Goal: Information Seeking & Learning: Learn about a topic

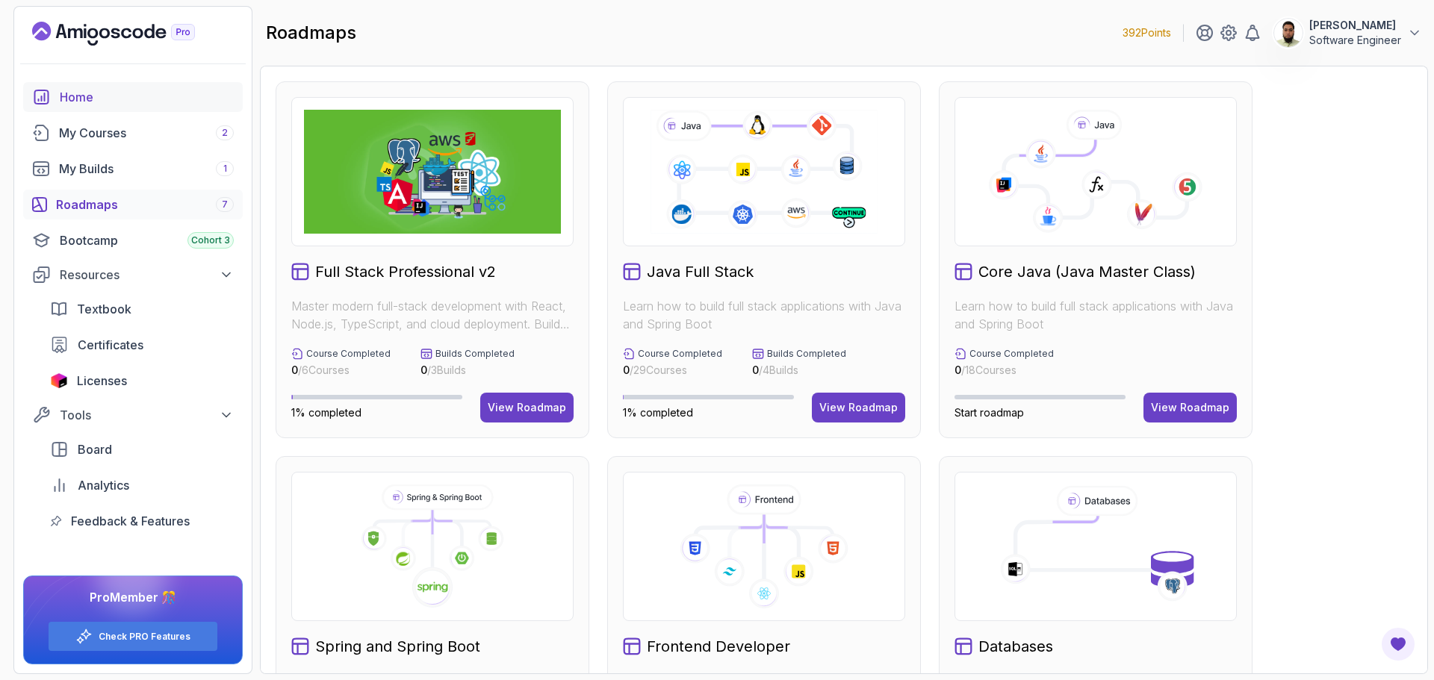
click at [91, 101] on div "Home" at bounding box center [147, 97] width 174 height 18
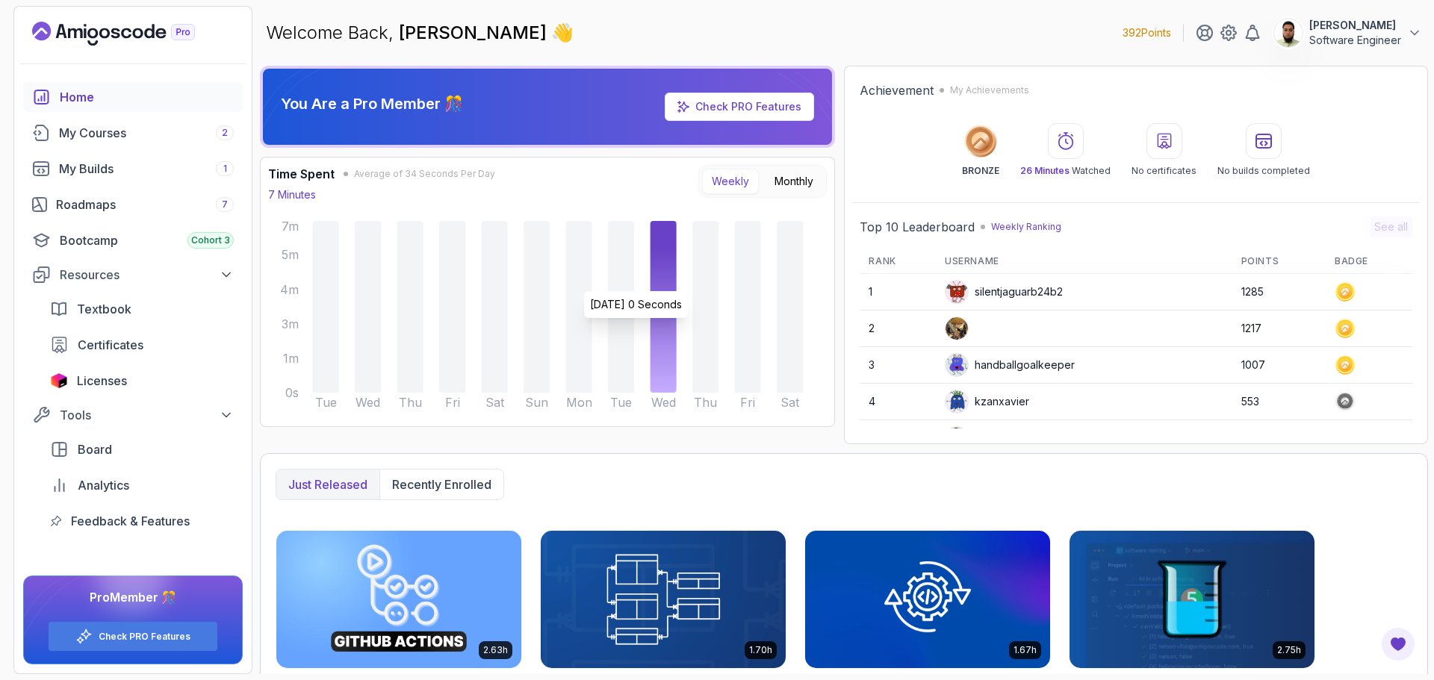
click at [1351, 40] on p "Software Engineer" at bounding box center [1355, 40] width 92 height 15
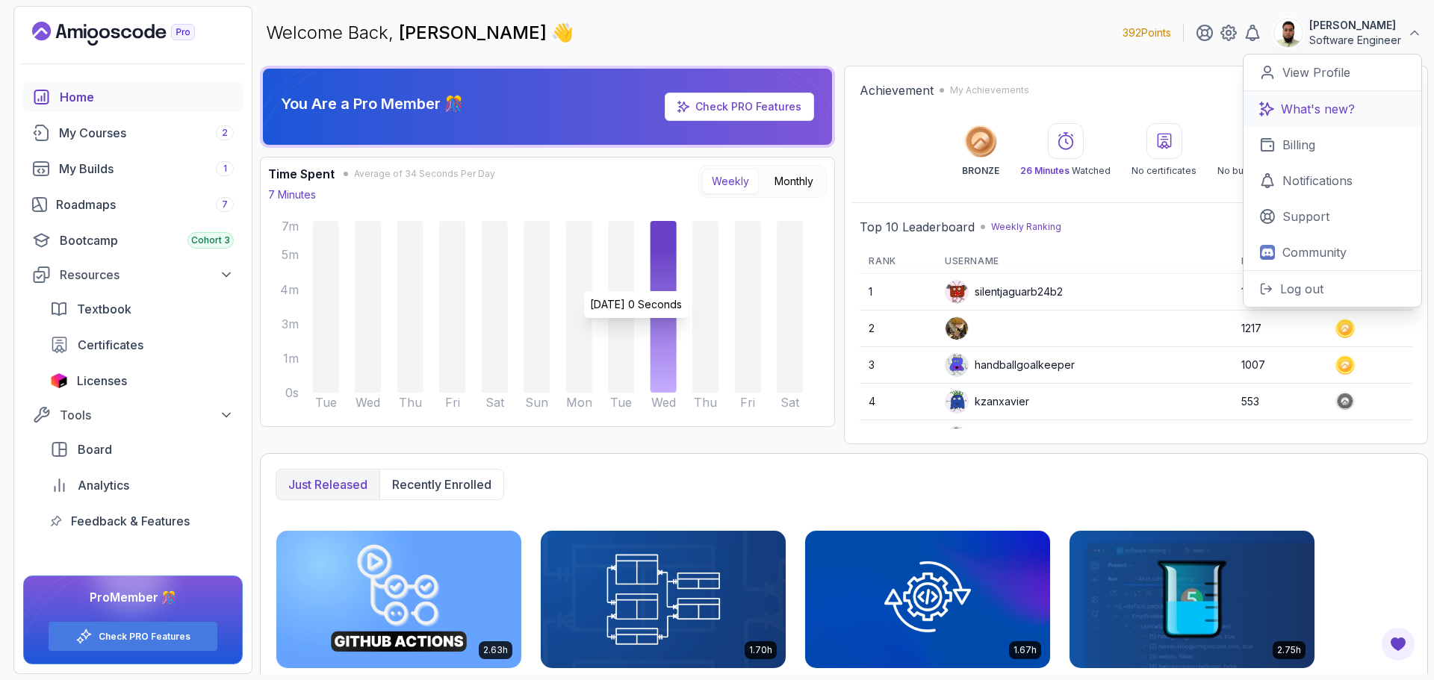
click at [1366, 106] on link "What's new?" at bounding box center [1332, 109] width 178 height 36
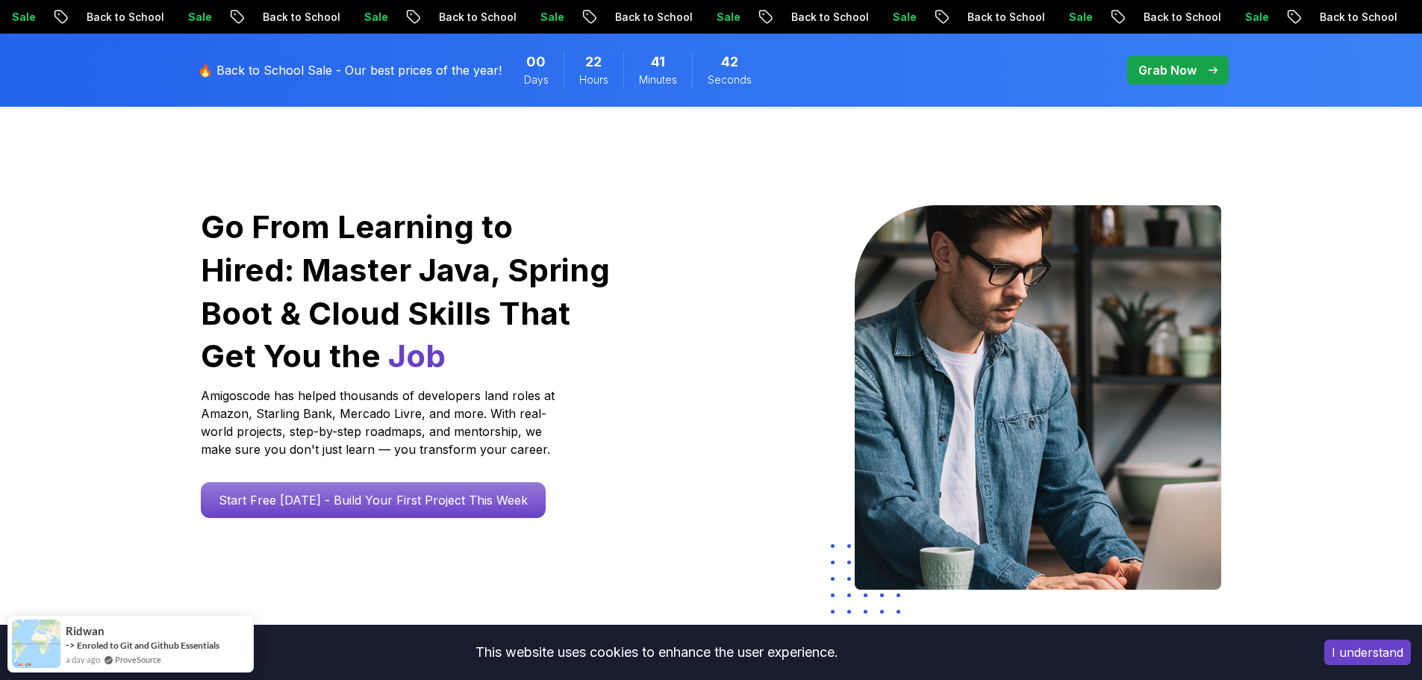
scroll to position [224, 0]
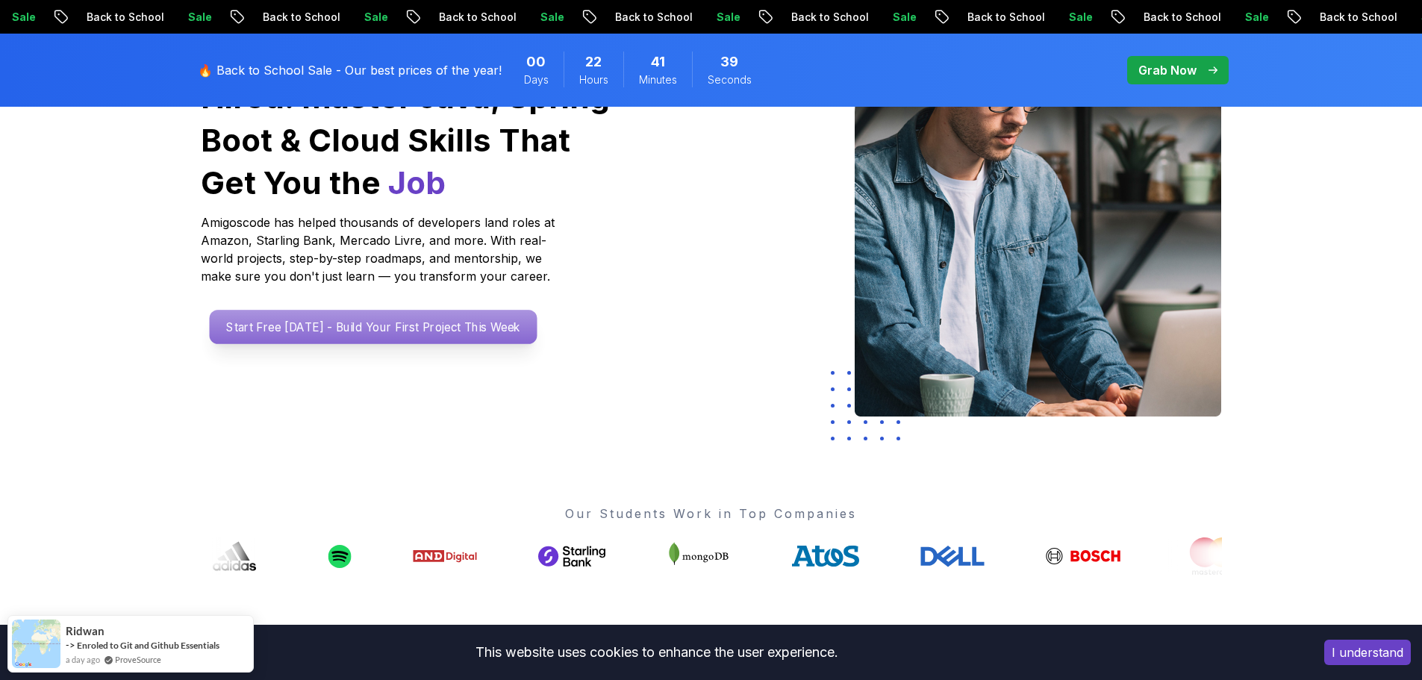
click at [473, 319] on p "Start Free [DATE] - Build Your First Project This Week" at bounding box center [373, 327] width 328 height 34
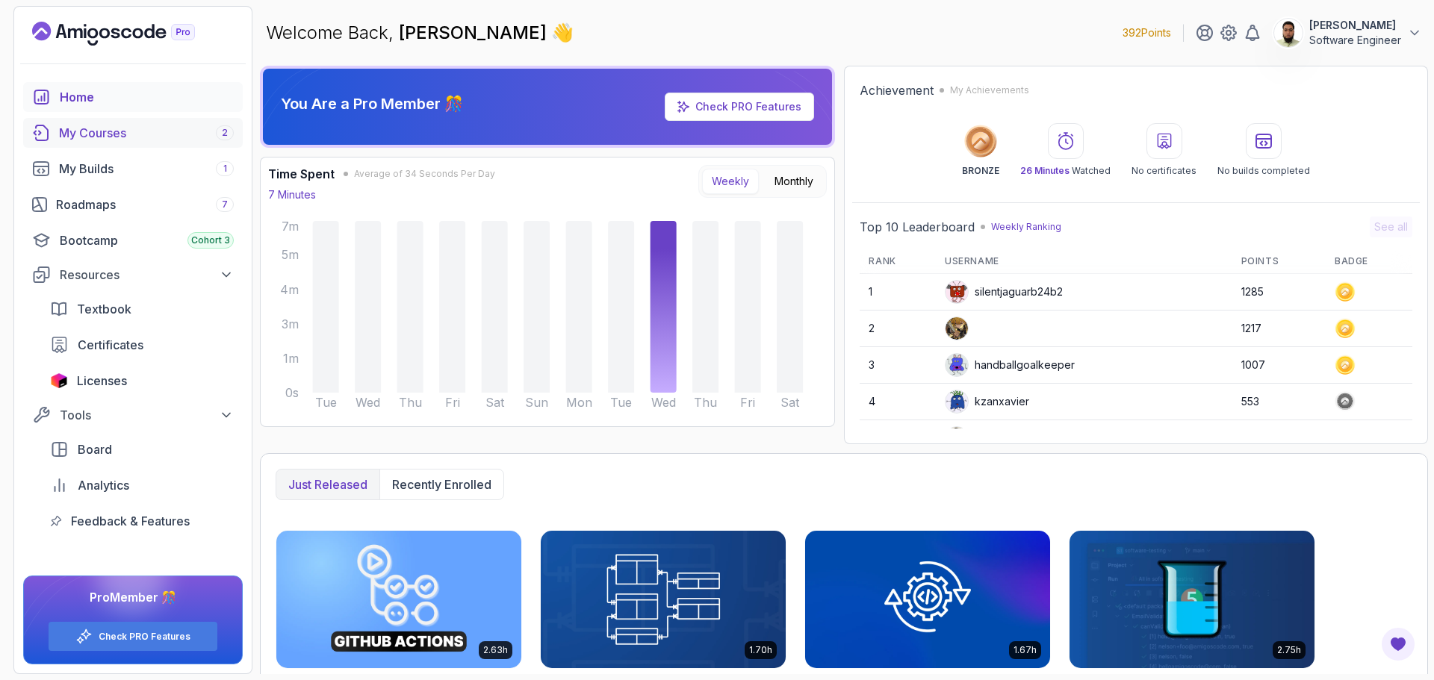
click at [152, 128] on div "My Courses 2" at bounding box center [146, 133] width 175 height 18
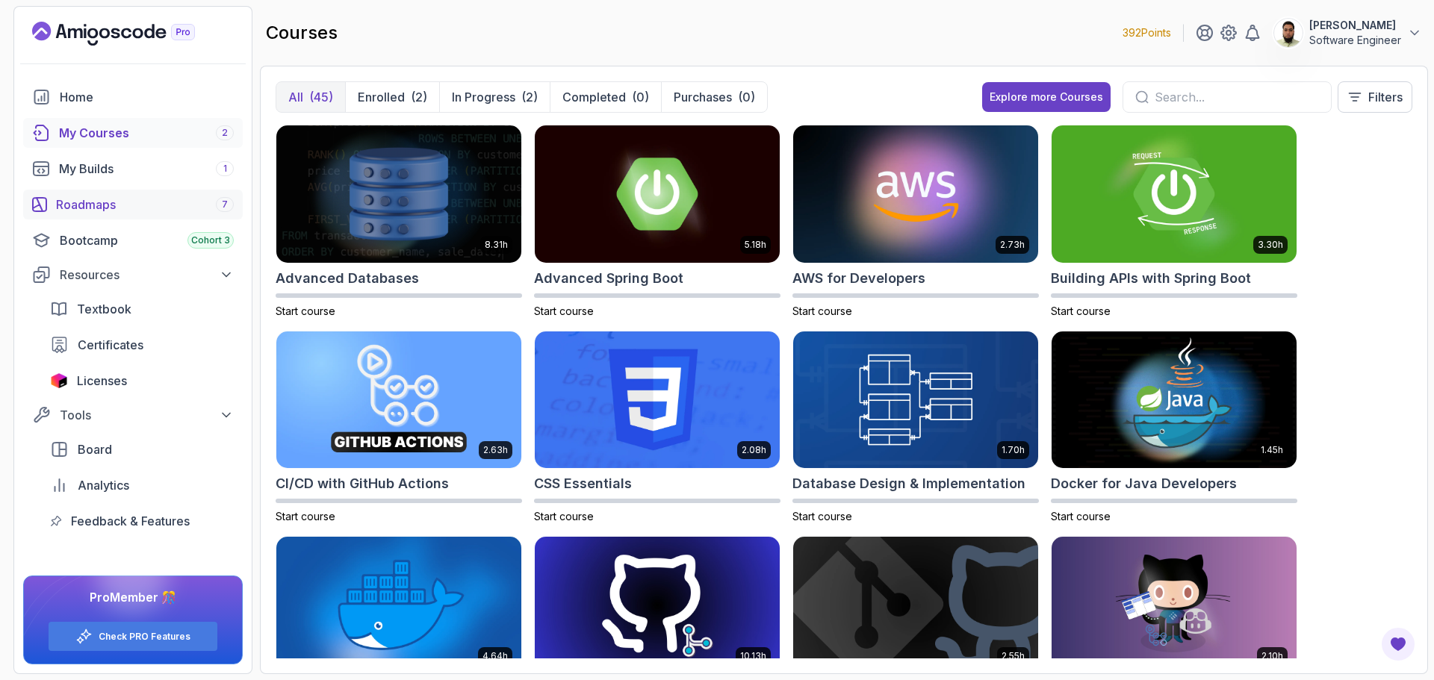
click at [86, 198] on div "Roadmaps 7" at bounding box center [145, 205] width 178 height 18
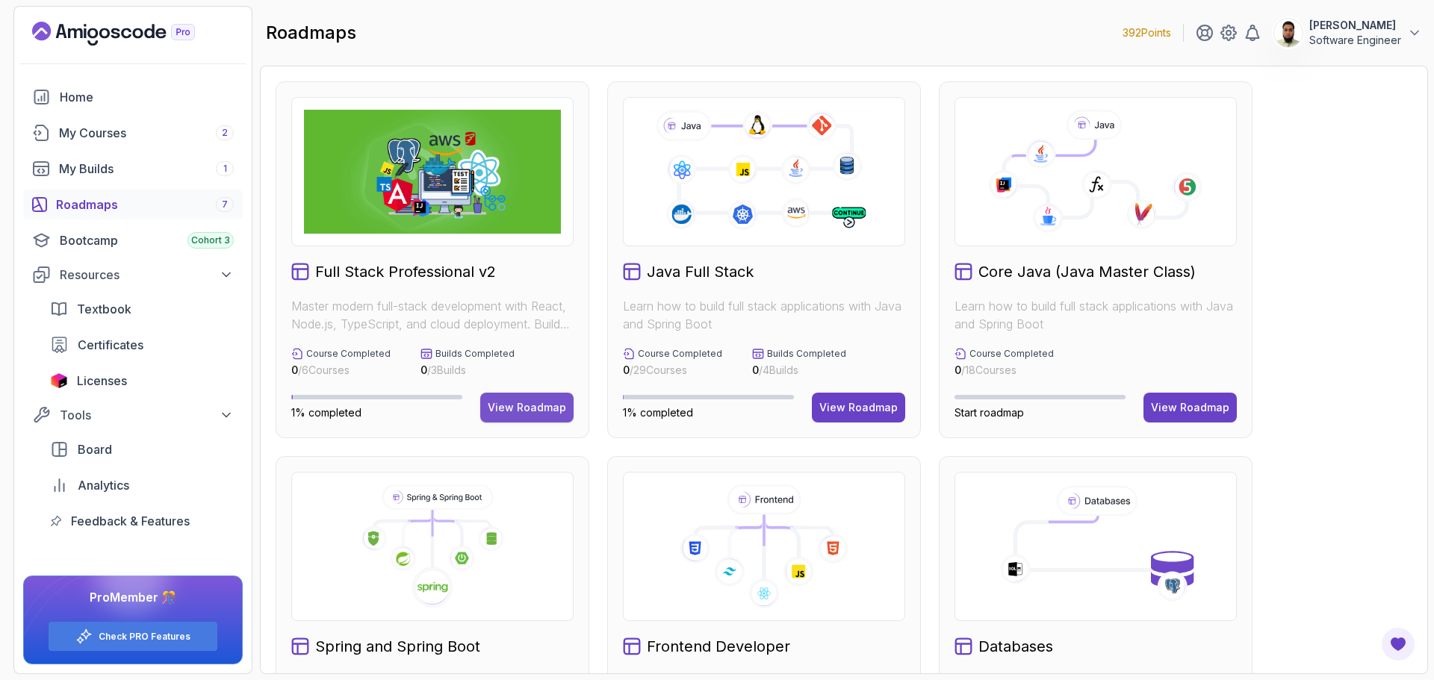
click at [523, 408] on div "View Roadmap" at bounding box center [527, 407] width 78 height 15
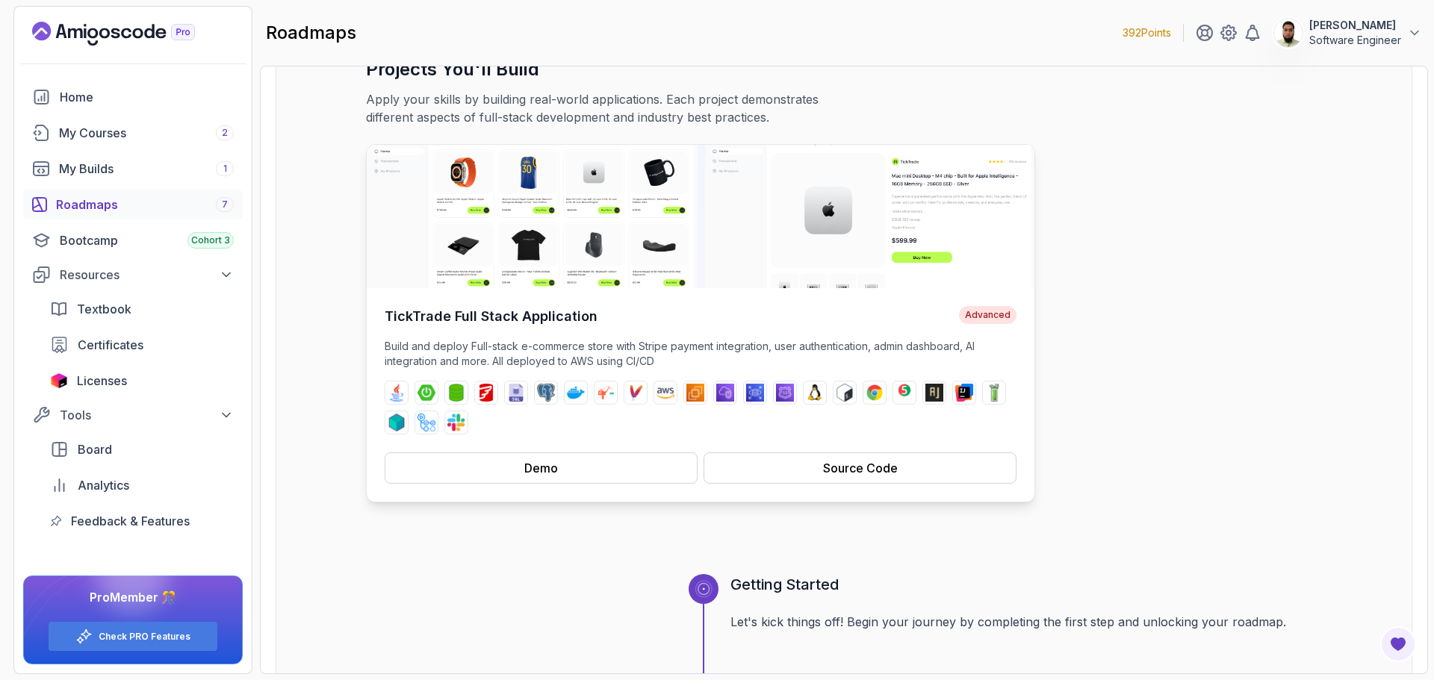
scroll to position [299, 0]
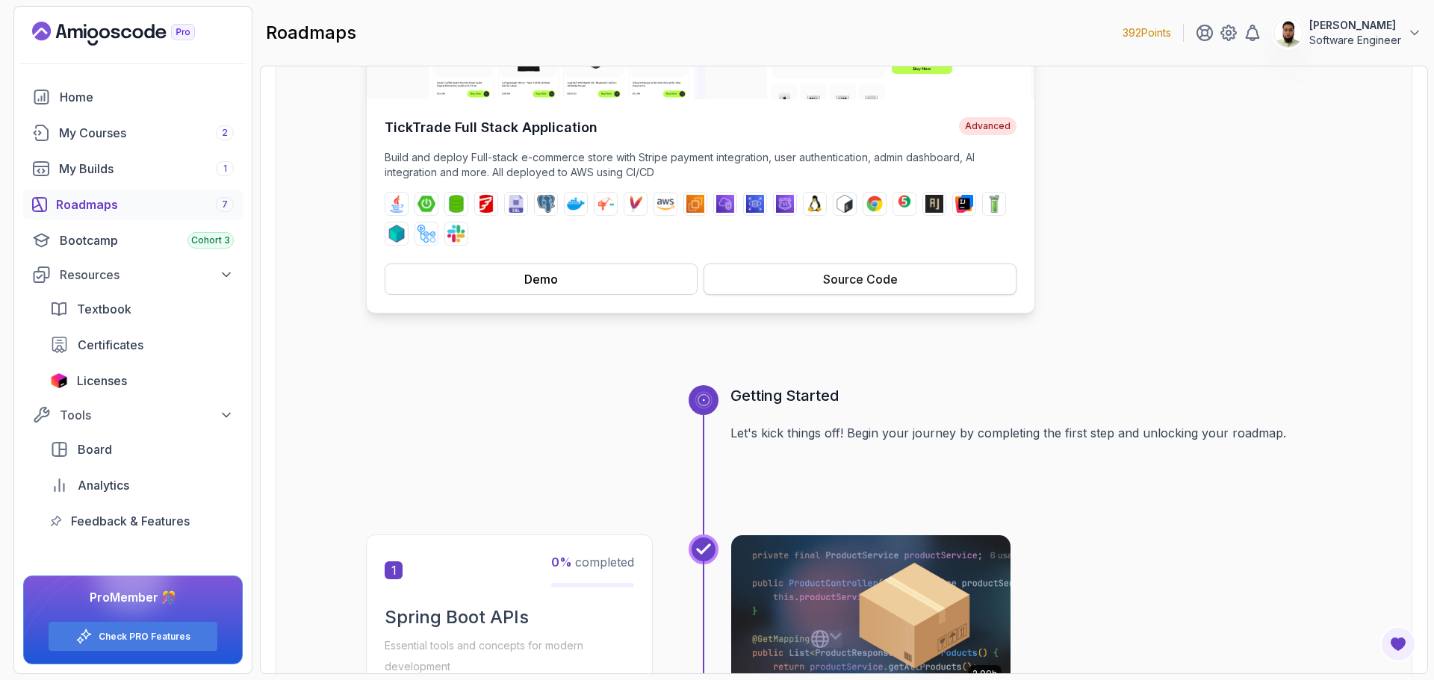
click at [824, 283] on div "Source Code" at bounding box center [860, 279] width 75 height 18
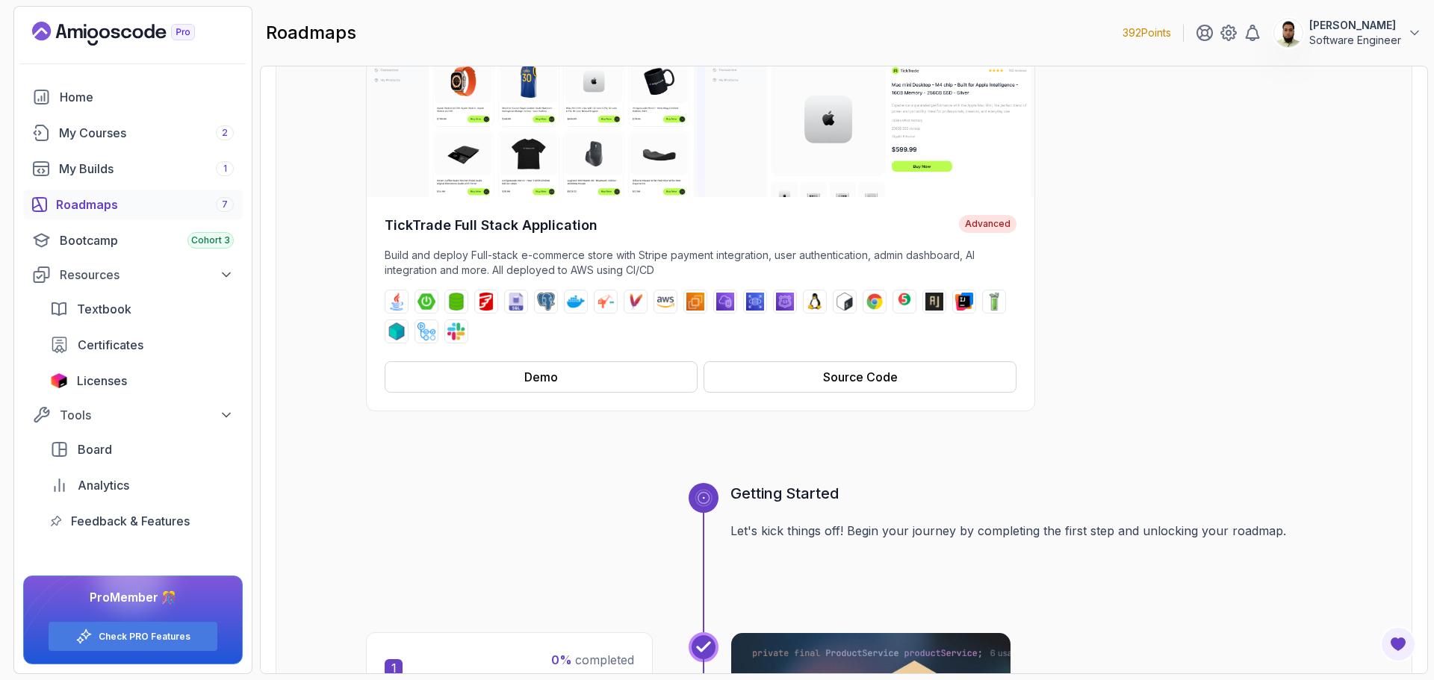
scroll to position [0, 0]
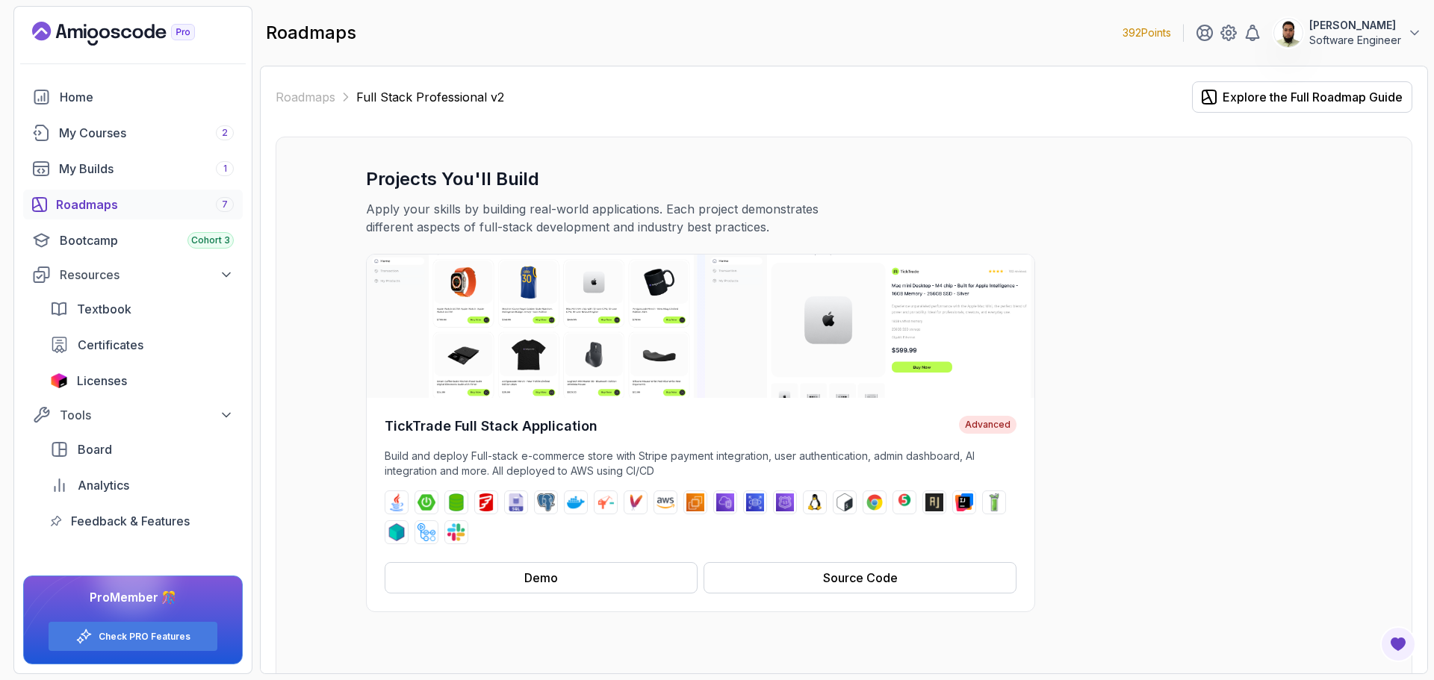
click at [413, 100] on p "Full Stack Professional v2" at bounding box center [430, 97] width 148 height 18
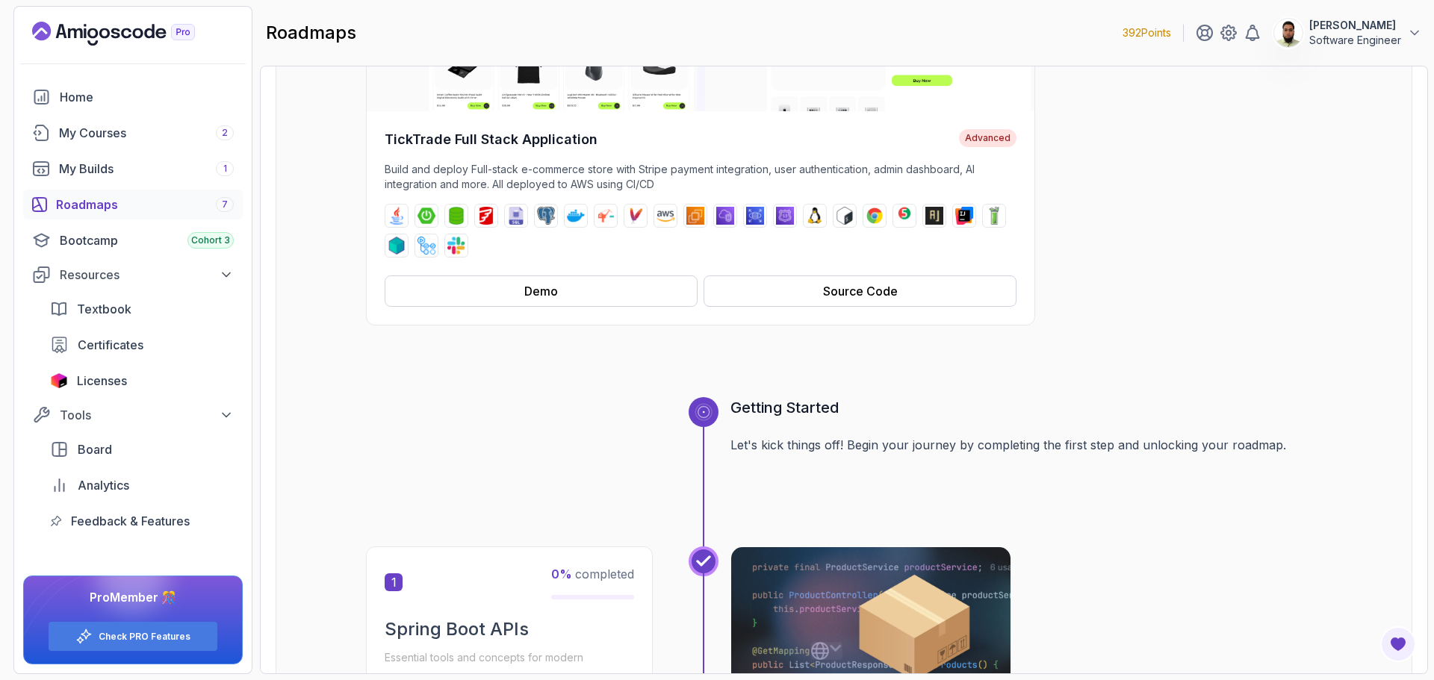
scroll to position [75, 0]
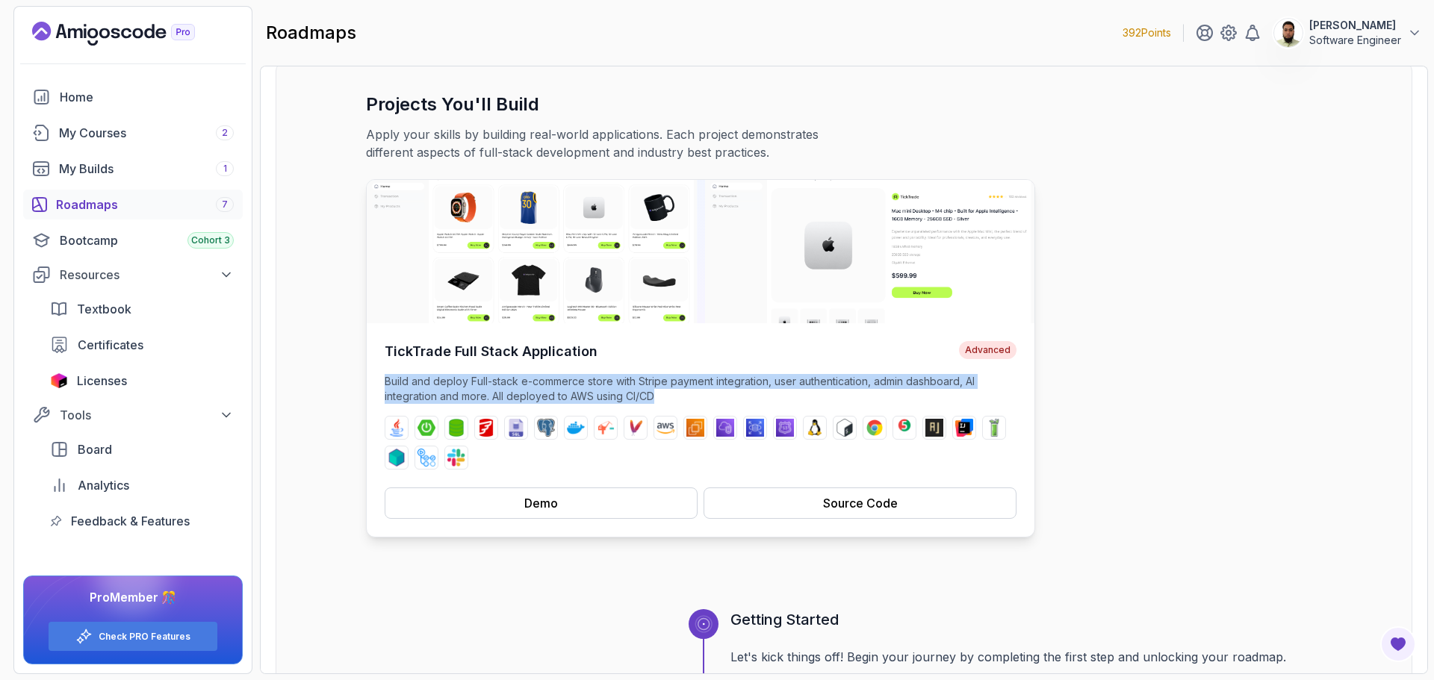
drag, startPoint x: 385, startPoint y: 384, endPoint x: 678, endPoint y: 395, distance: 292.9
click at [678, 395] on p "Build and deploy Full-stack e-commerce store with Stripe payment integration, u…" at bounding box center [701, 389] width 632 height 30
copy p "Build and deploy Full-stack e-commerce store with Stripe payment integration, u…"
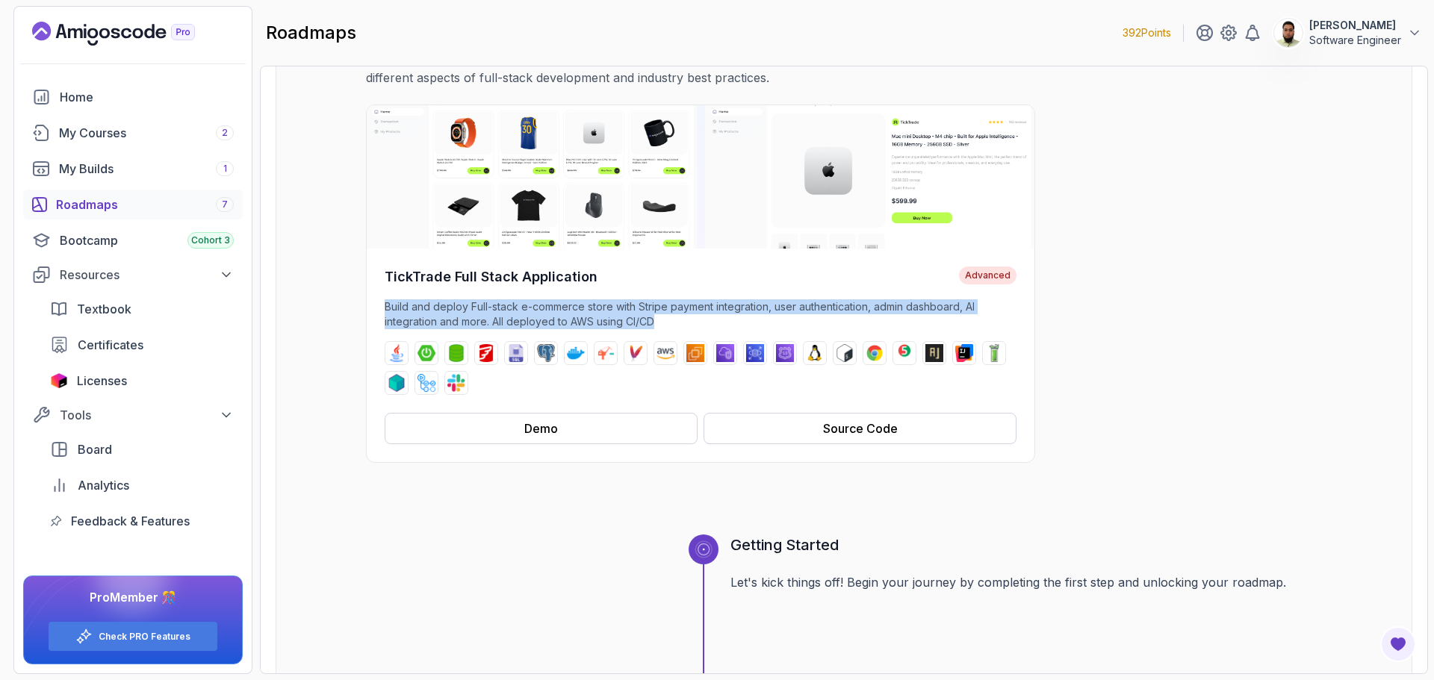
scroll to position [0, 0]
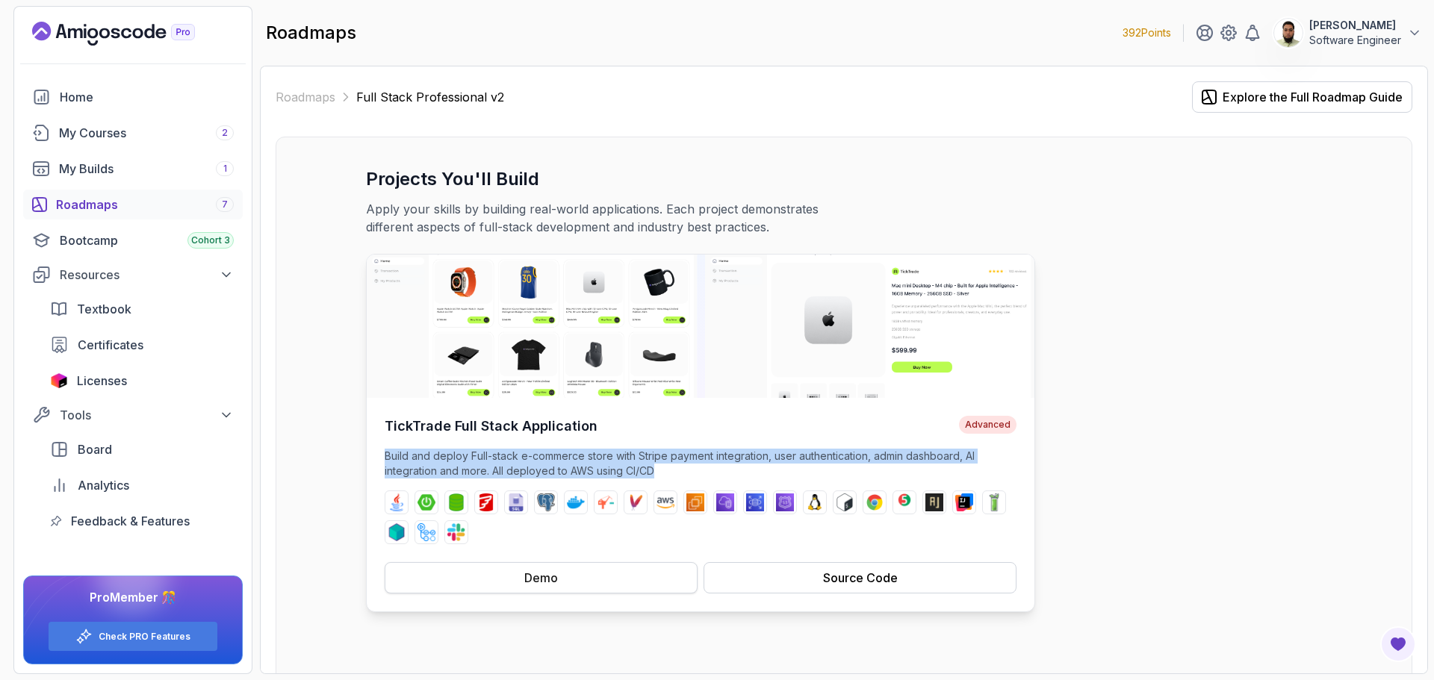
click at [610, 579] on button "Demo" at bounding box center [541, 577] width 313 height 31
click at [97, 33] on icon "Landing page" at bounding box center [92, 33] width 10 height 10
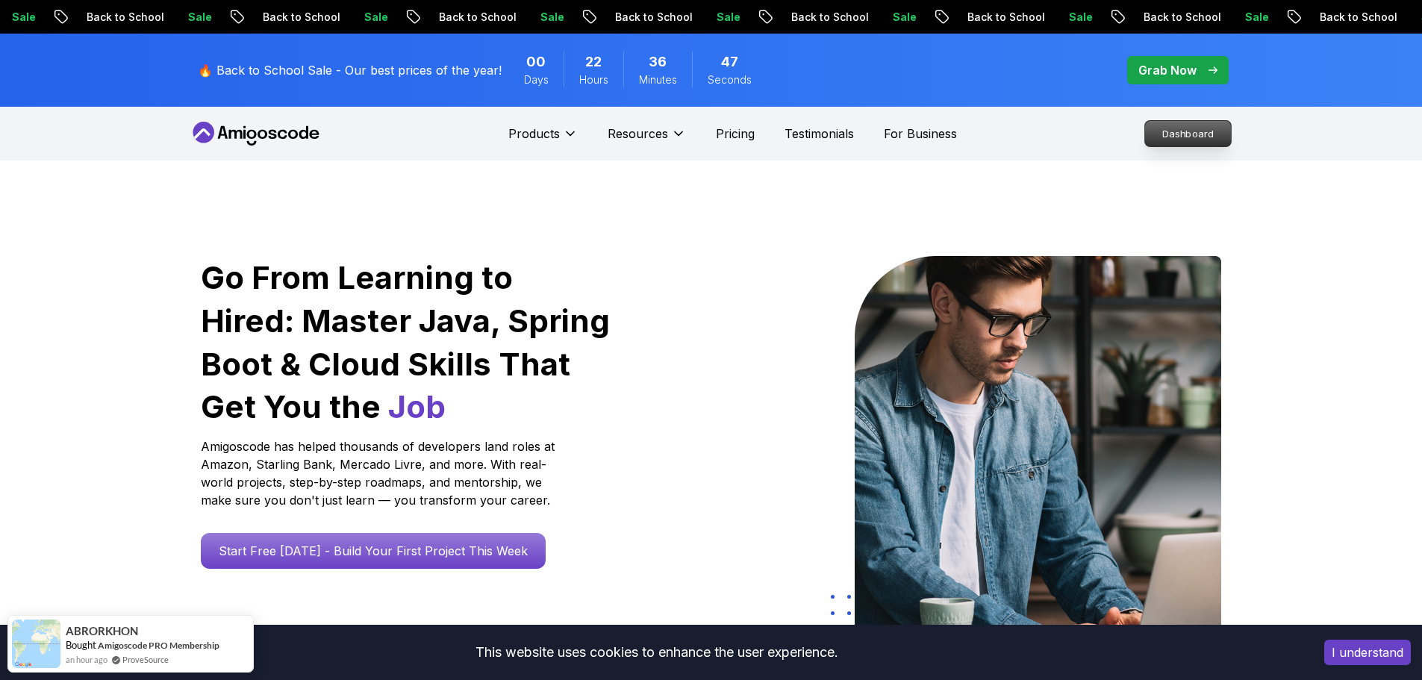
click at [1198, 137] on p "Dashboard" at bounding box center [1188, 133] width 86 height 25
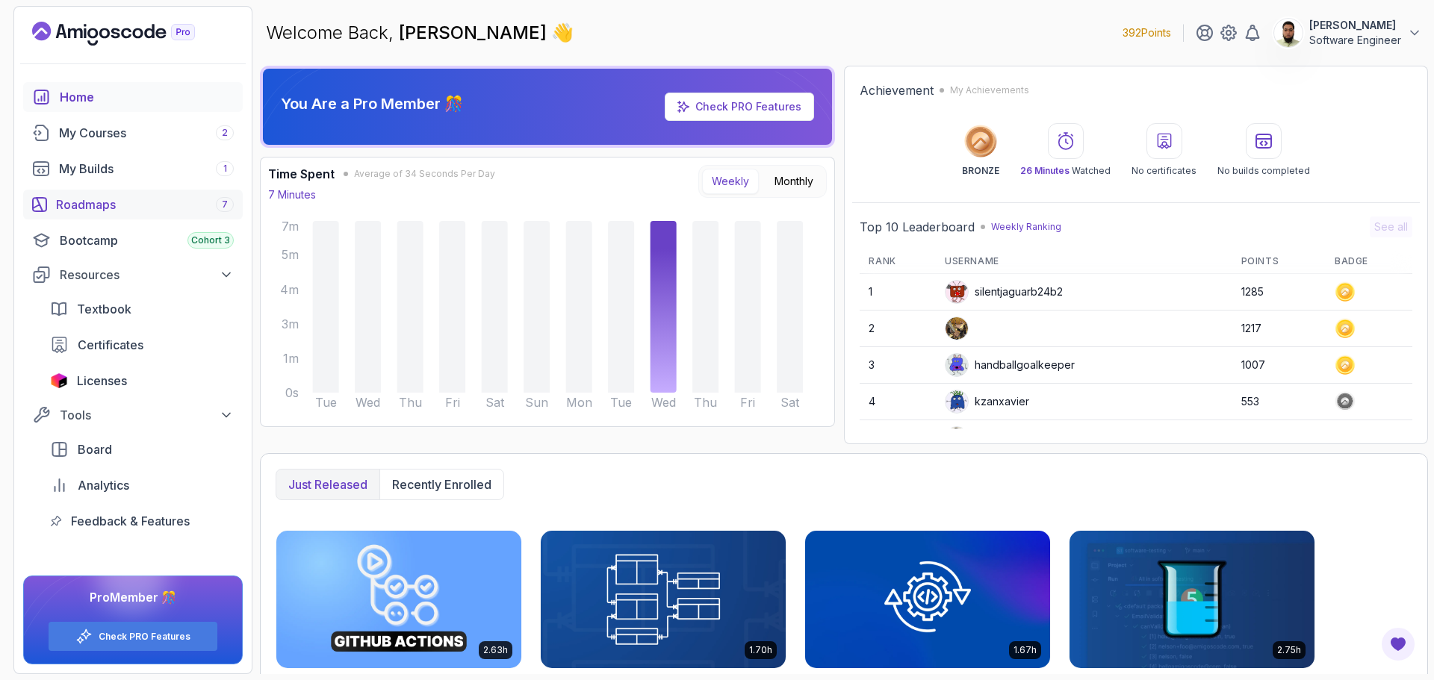
click at [102, 202] on div "Roadmaps 7" at bounding box center [145, 205] width 178 height 18
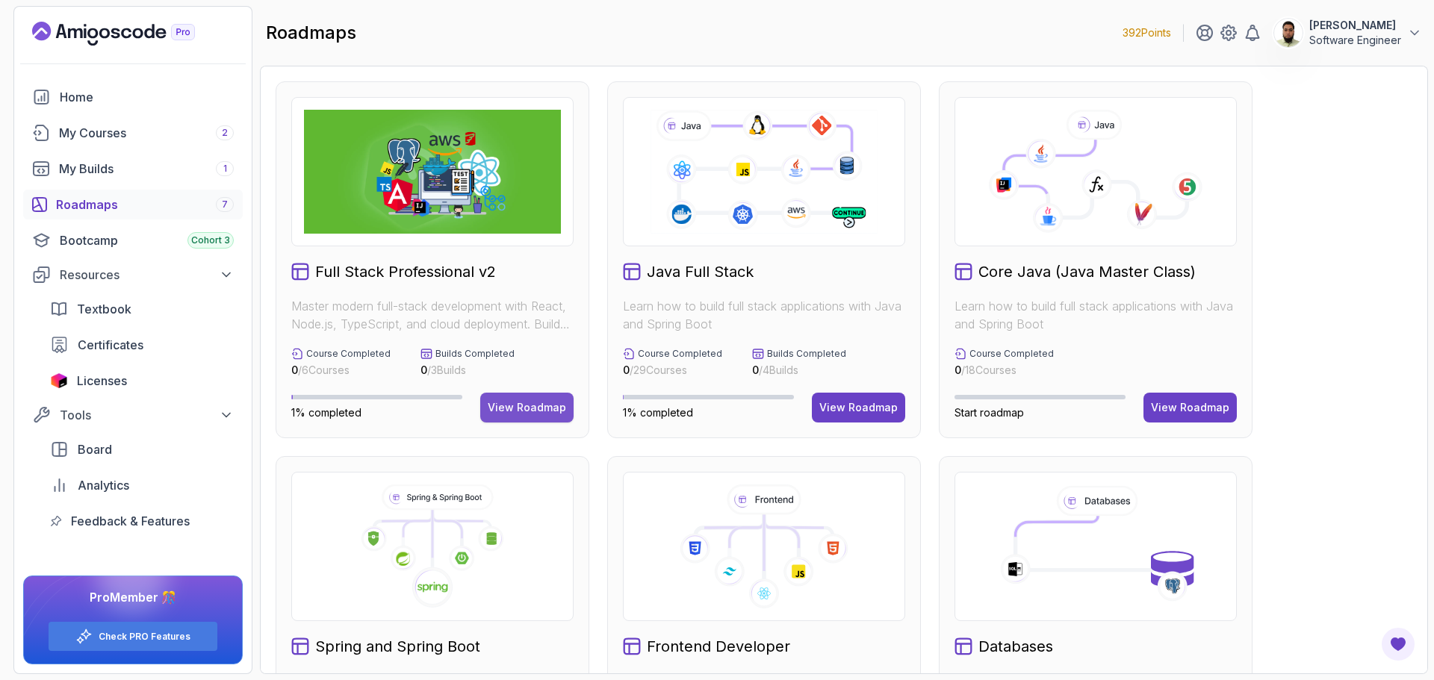
click at [536, 408] on div "View Roadmap" at bounding box center [527, 407] width 78 height 15
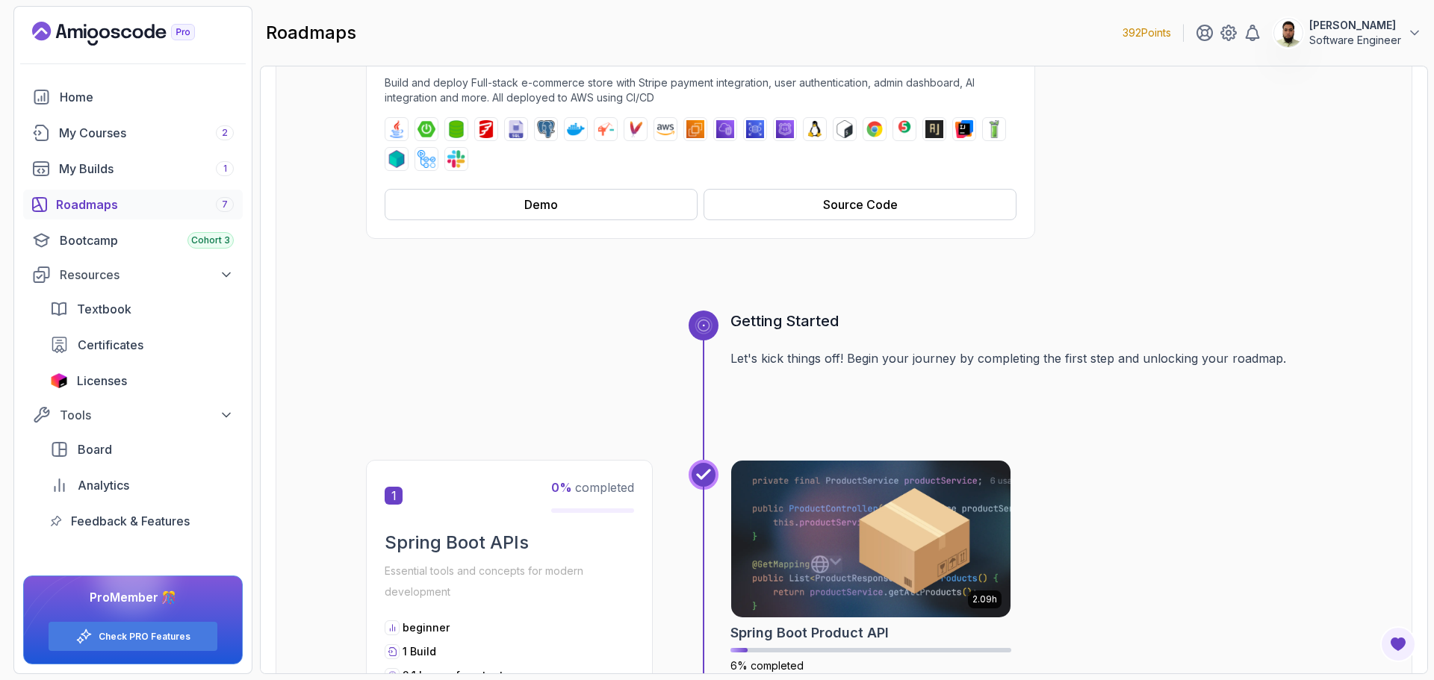
scroll to position [672, 0]
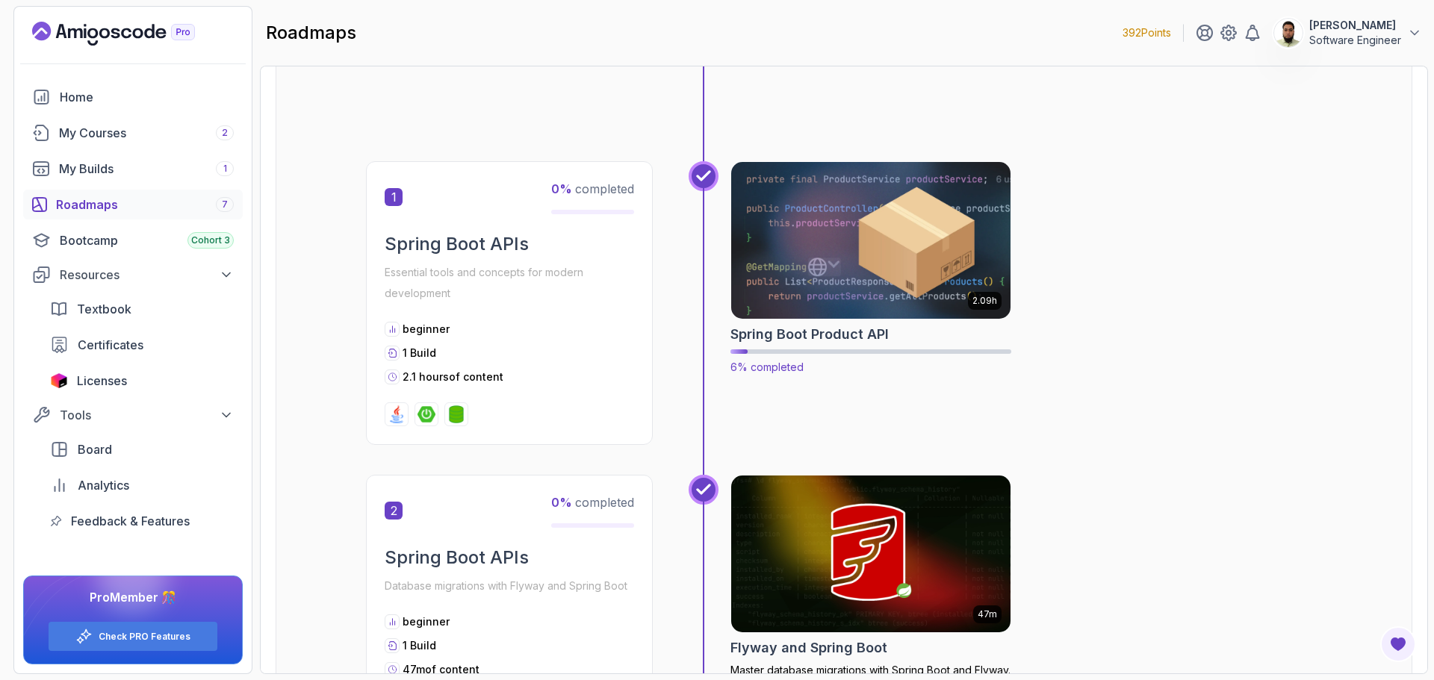
click at [871, 268] on img at bounding box center [870, 240] width 293 height 164
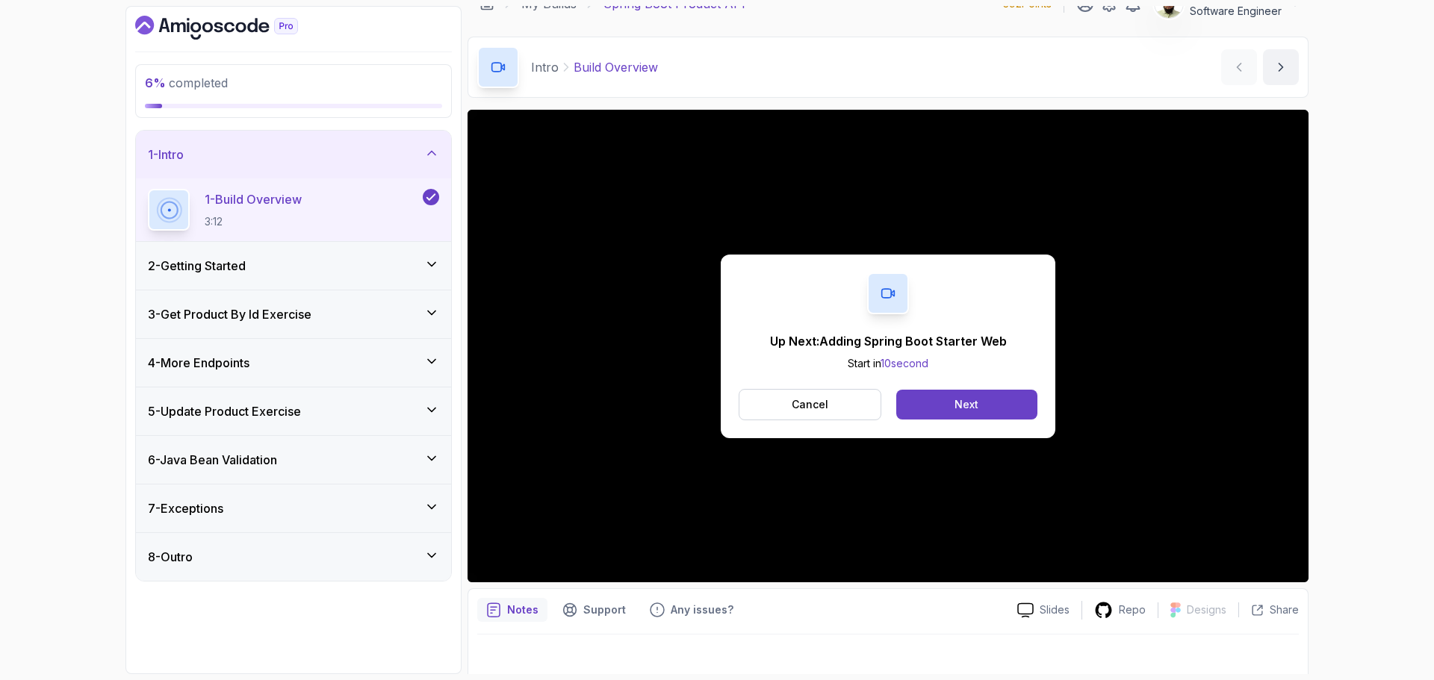
scroll to position [35, 0]
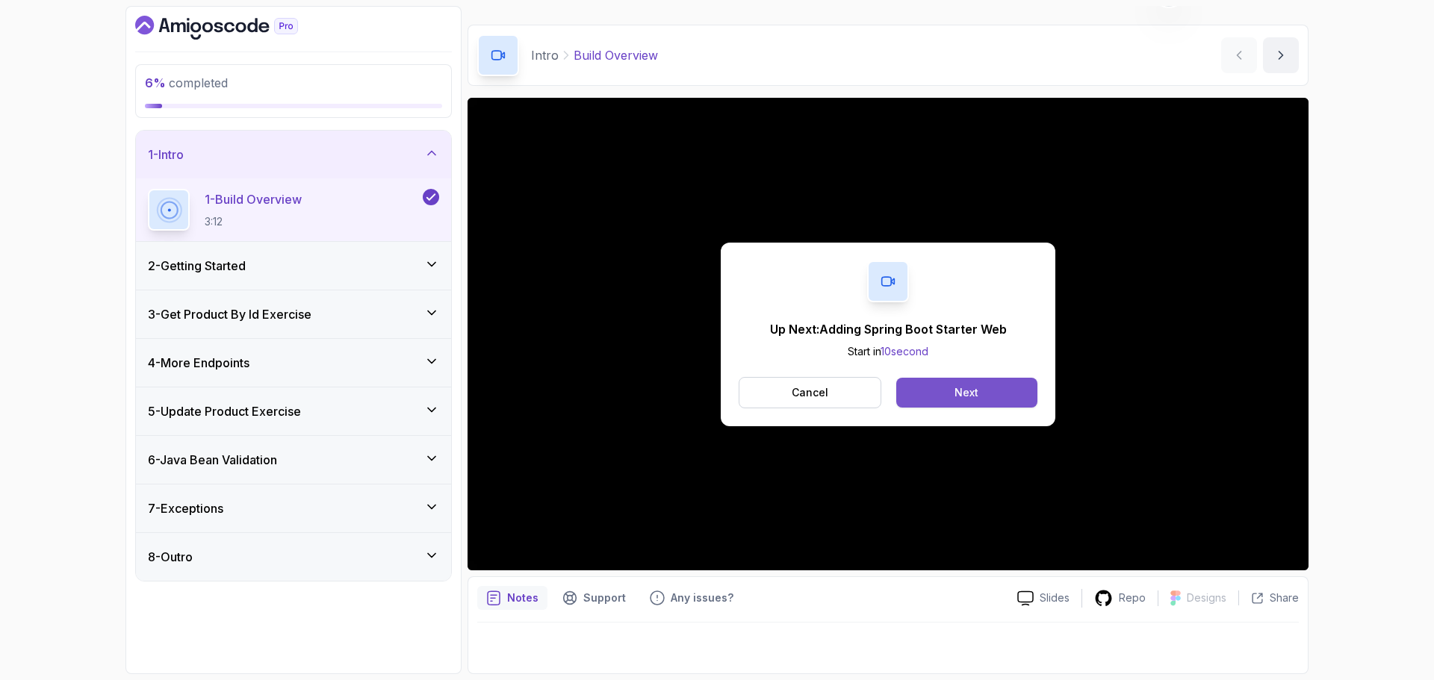
click at [986, 385] on button "Next" at bounding box center [966, 393] width 141 height 30
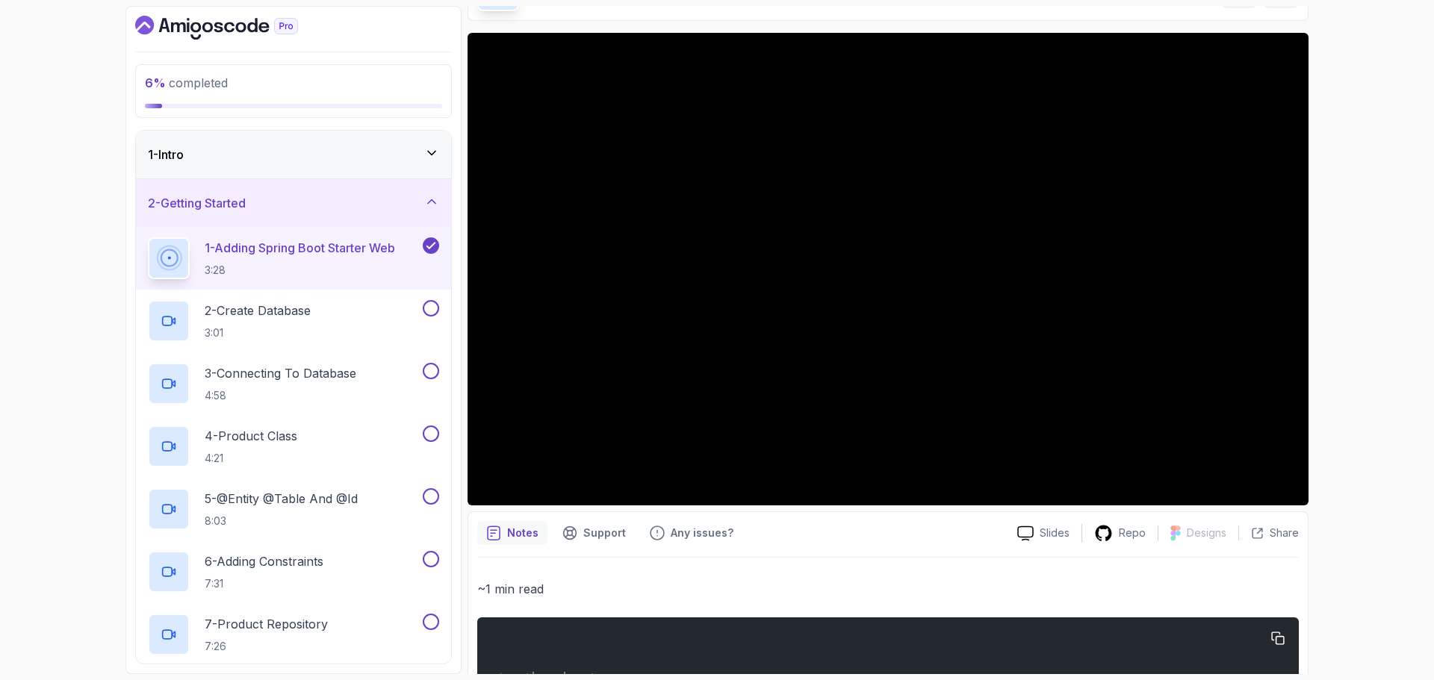
scroll to position [211, 0]
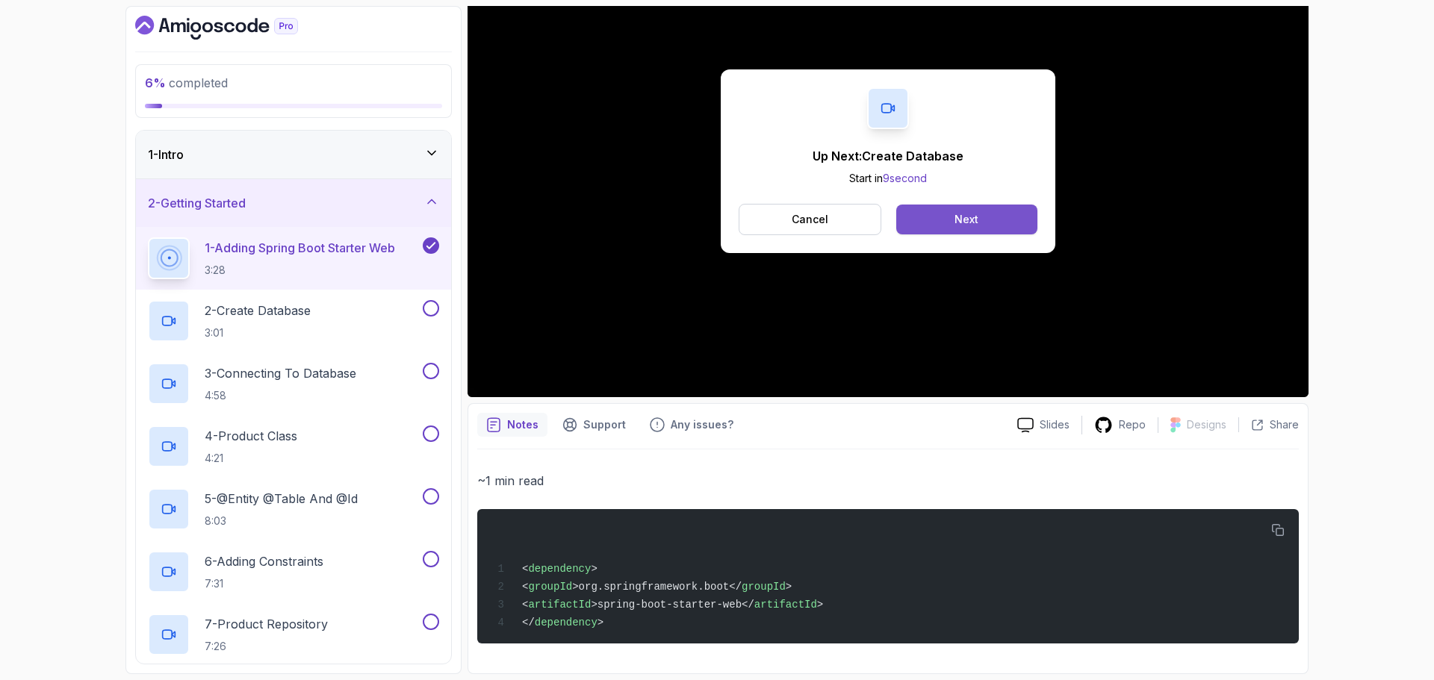
click at [957, 227] on button "Next" at bounding box center [966, 220] width 141 height 30
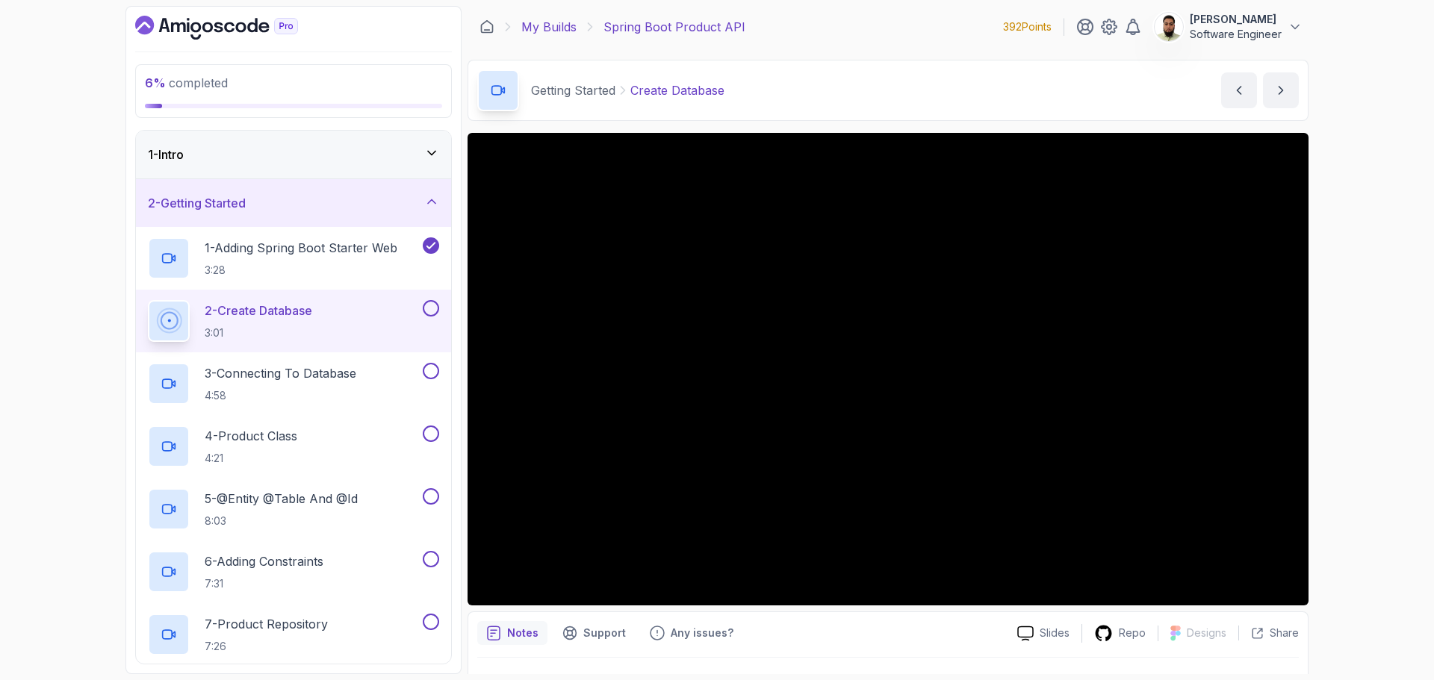
click at [560, 26] on link "My Builds" at bounding box center [548, 27] width 55 height 18
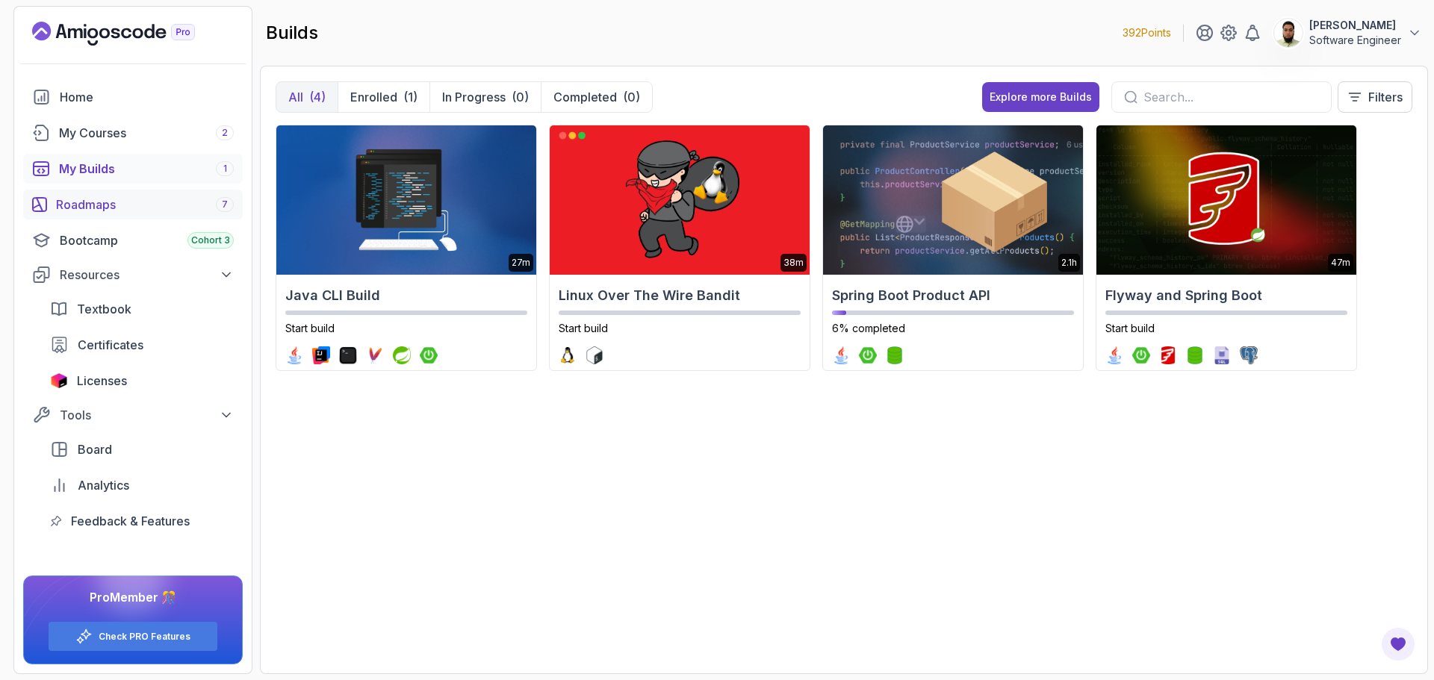
click at [153, 206] on div "Roadmaps 7" at bounding box center [145, 205] width 178 height 18
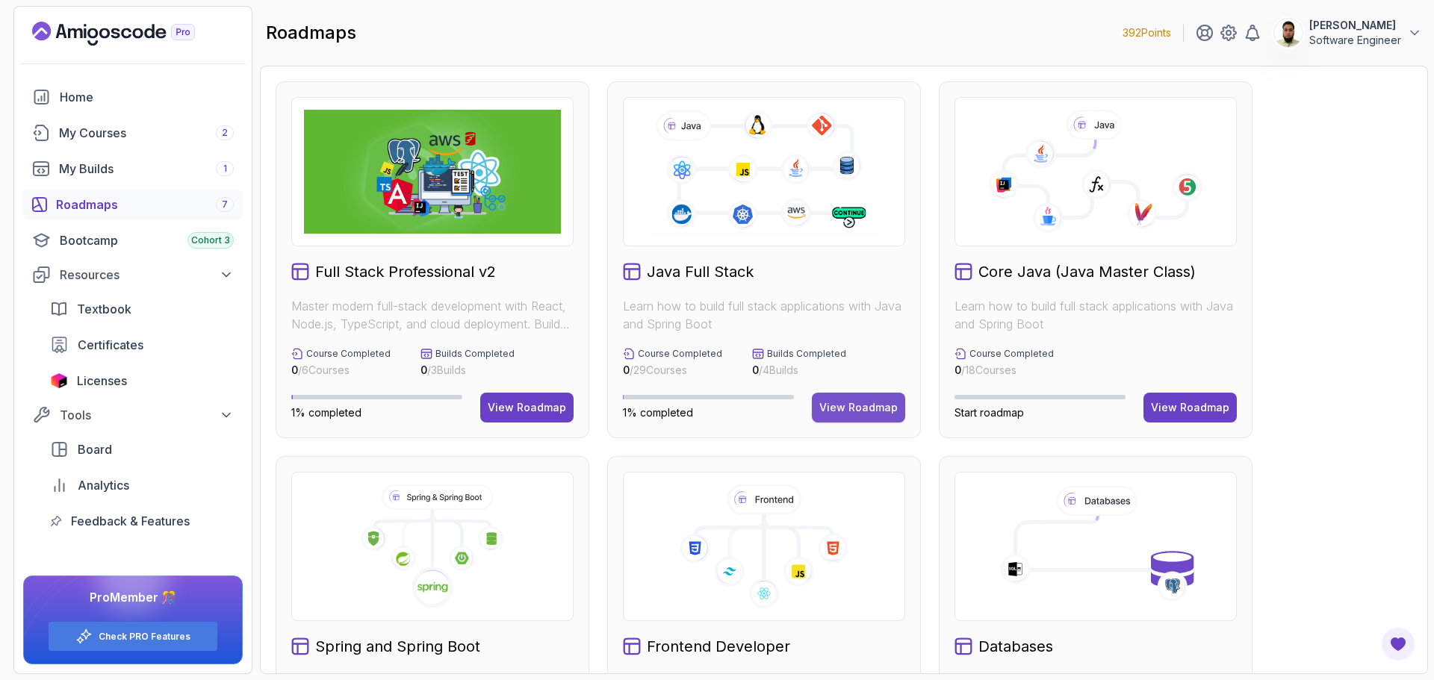
click at [862, 411] on div "View Roadmap" at bounding box center [858, 407] width 78 height 15
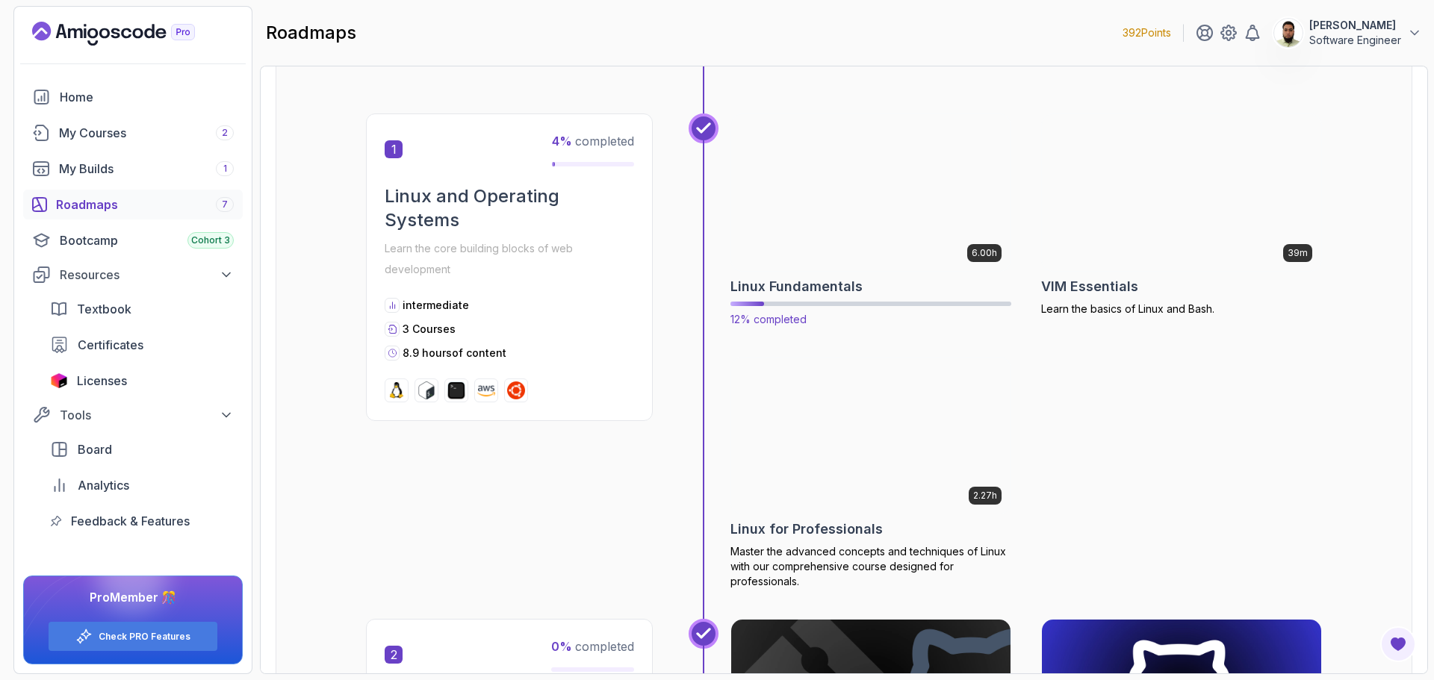
scroll to position [373, 0]
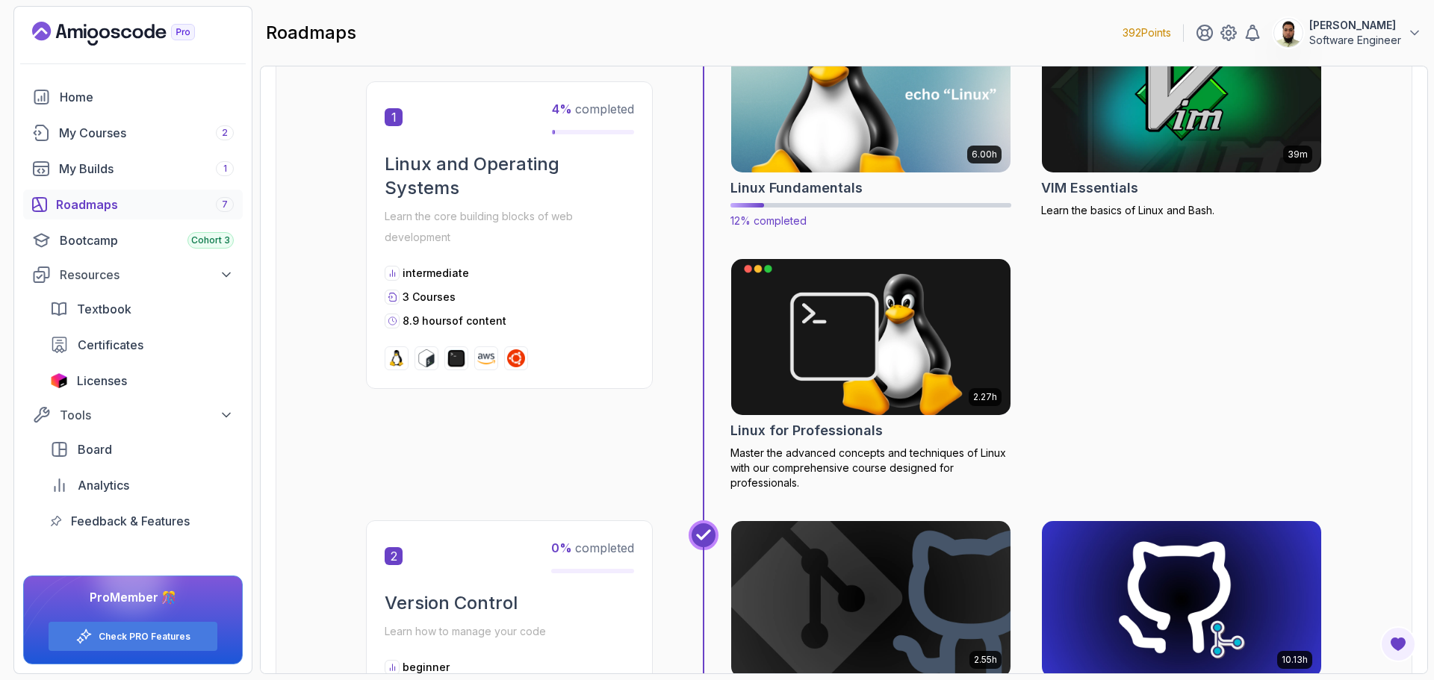
click at [915, 149] on img at bounding box center [870, 94] width 293 height 164
